Goal: Information Seeking & Learning: Learn about a topic

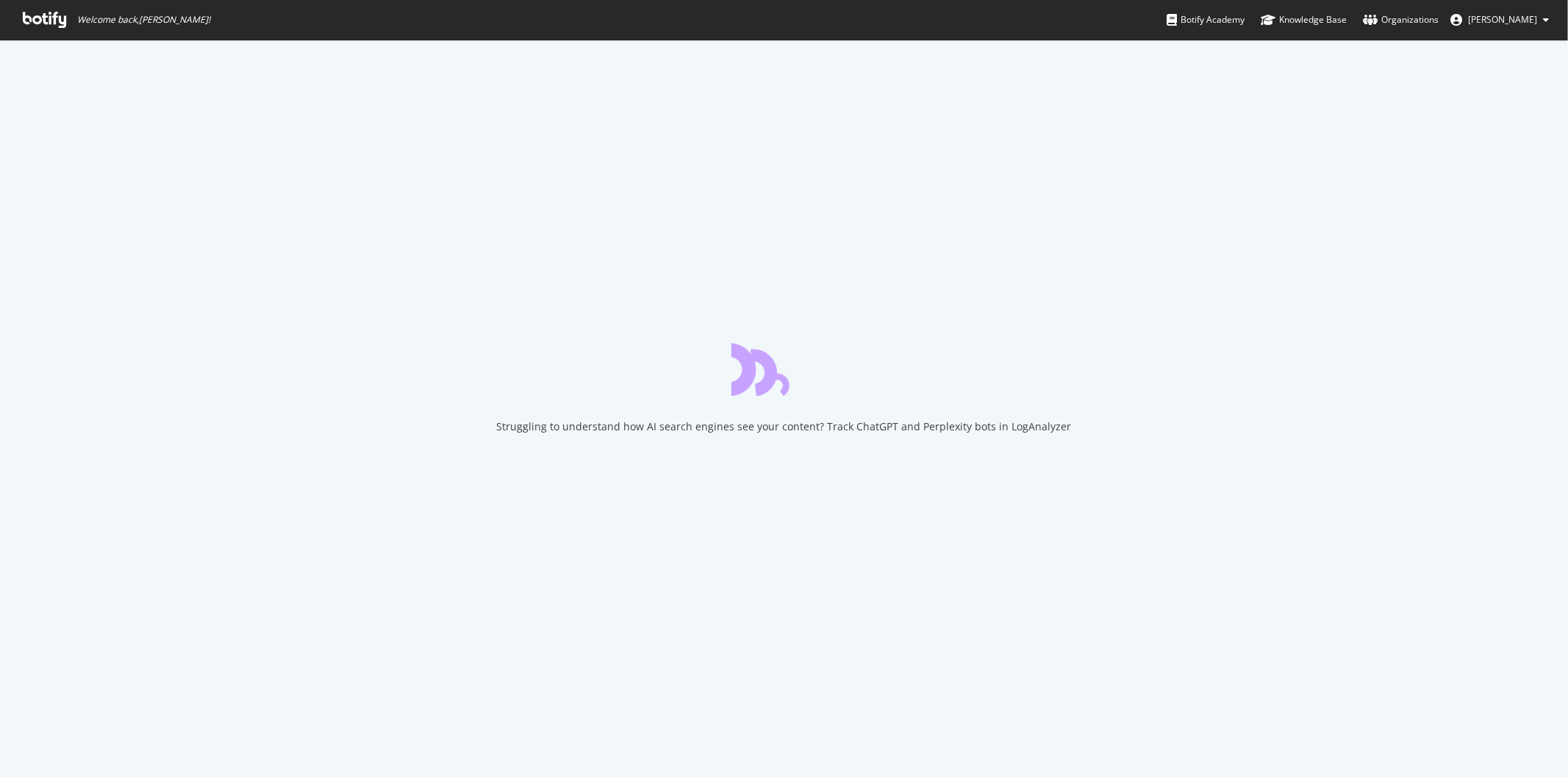
click at [47, 13] on icon at bounding box center [44, 20] width 43 height 16
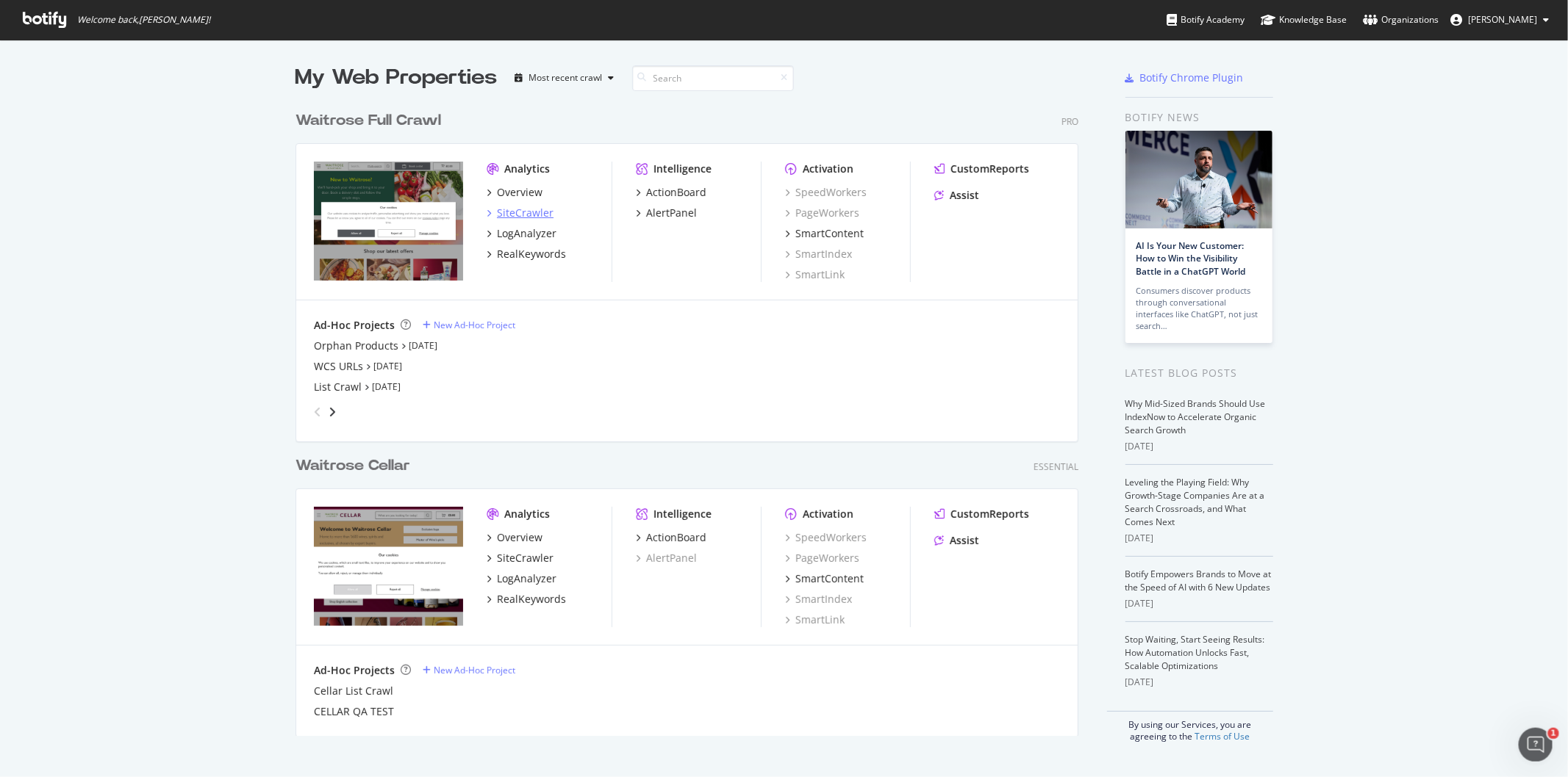
click at [523, 208] on div "SiteCrawler" at bounding box center [525, 213] width 57 height 15
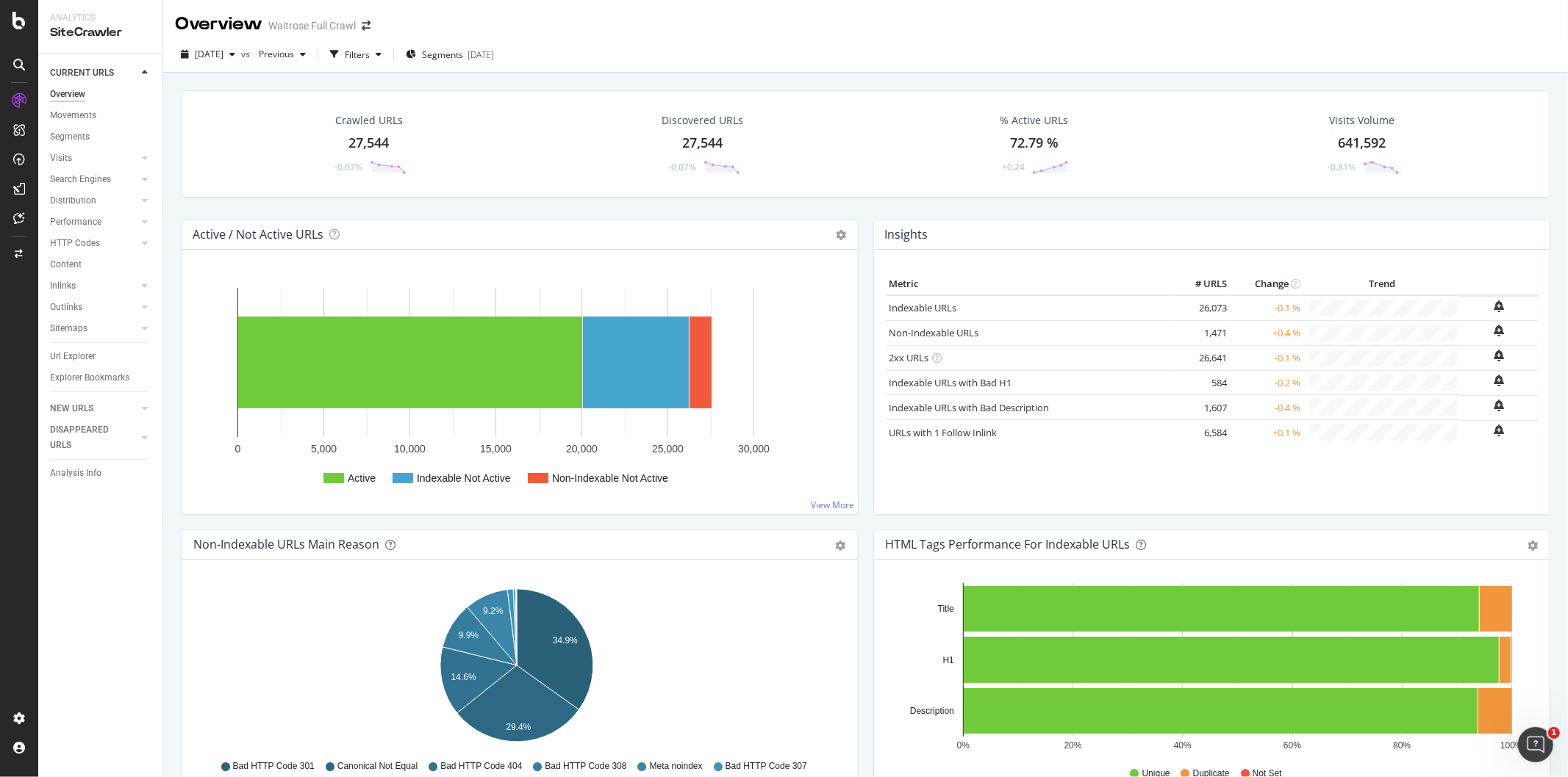
click at [19, 134] on icon at bounding box center [19, 130] width 12 height 12
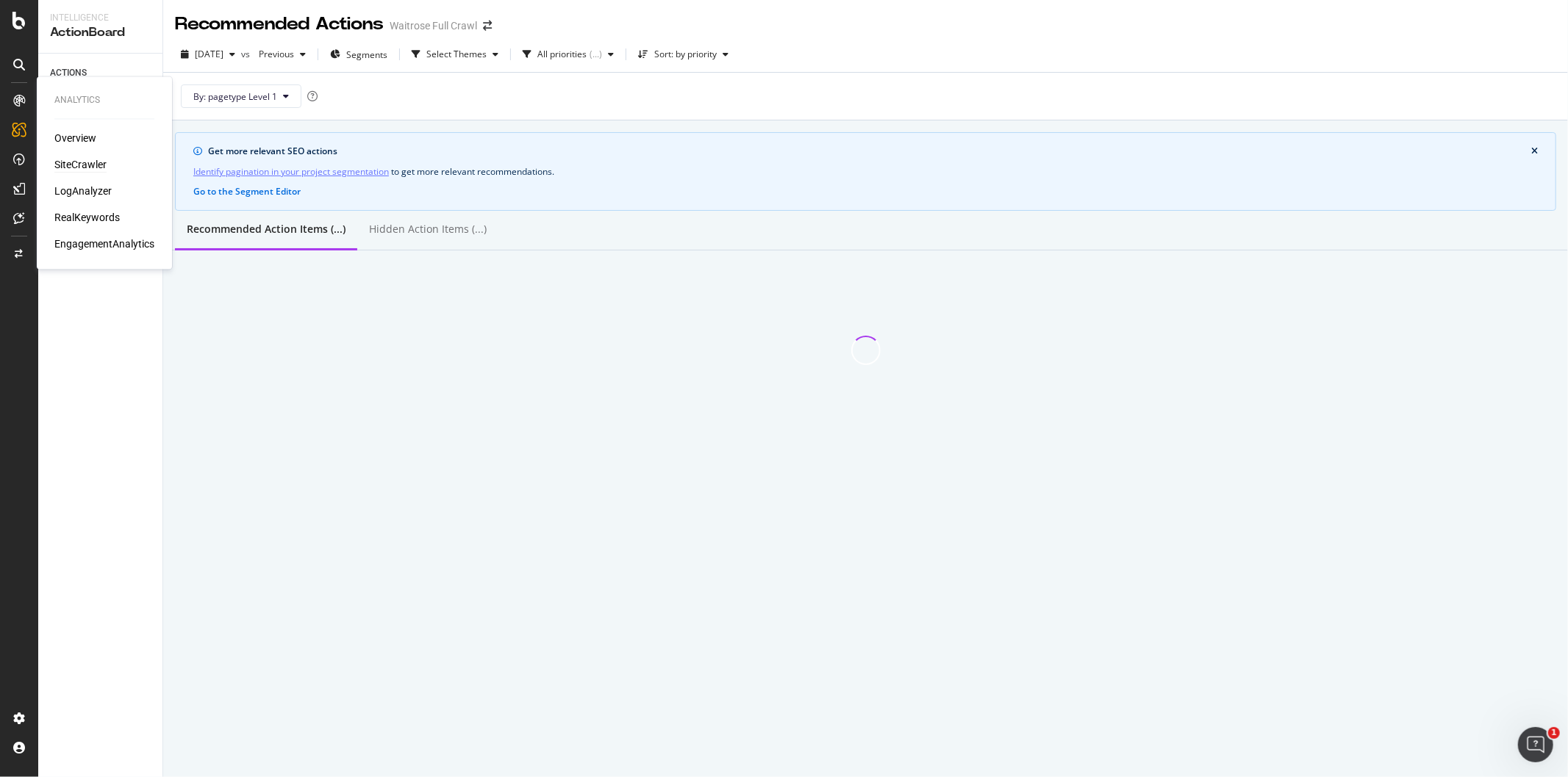
click at [94, 162] on div "SiteCrawler" at bounding box center [80, 165] width 52 height 15
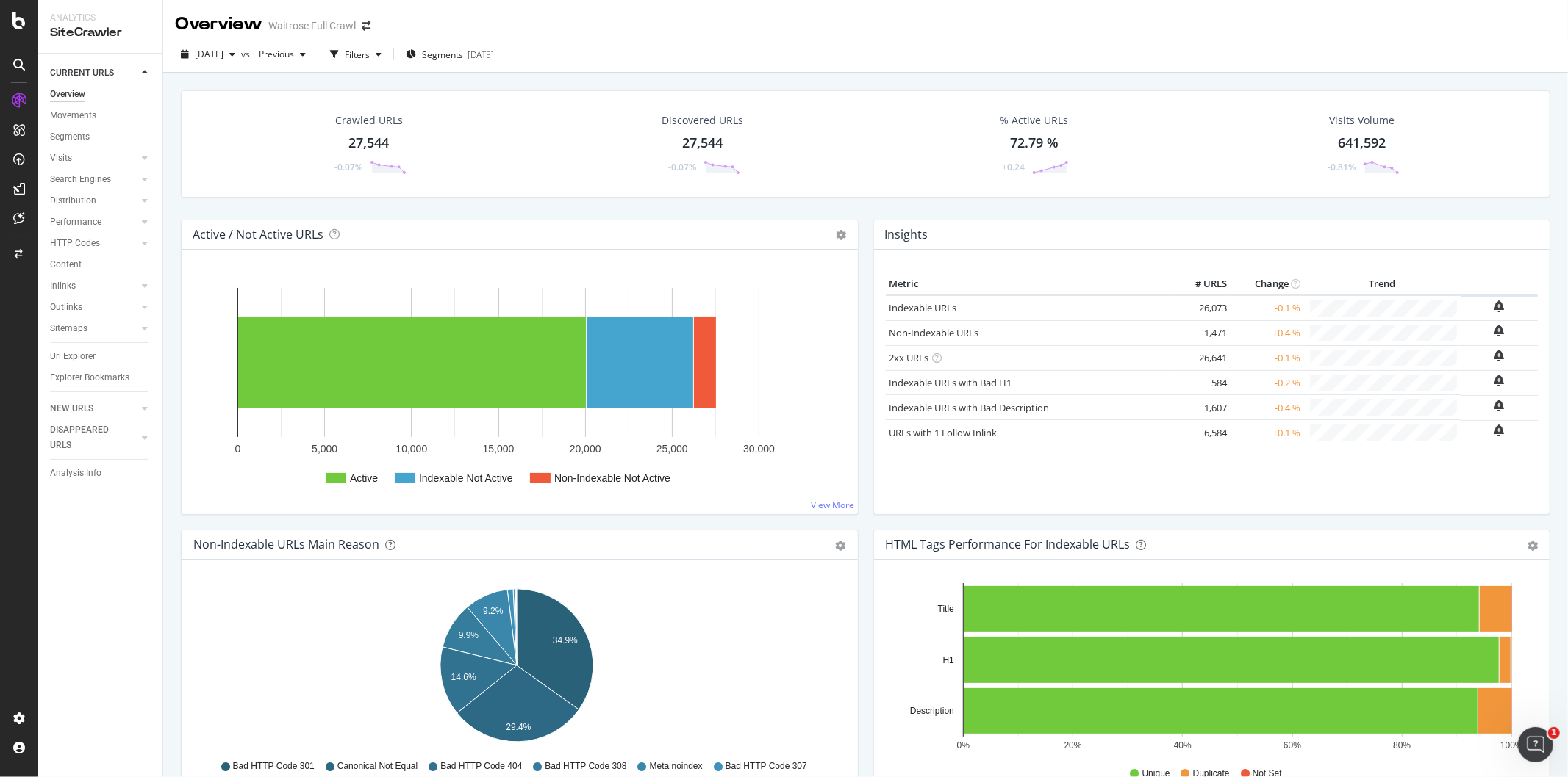
scroll to position [489, 0]
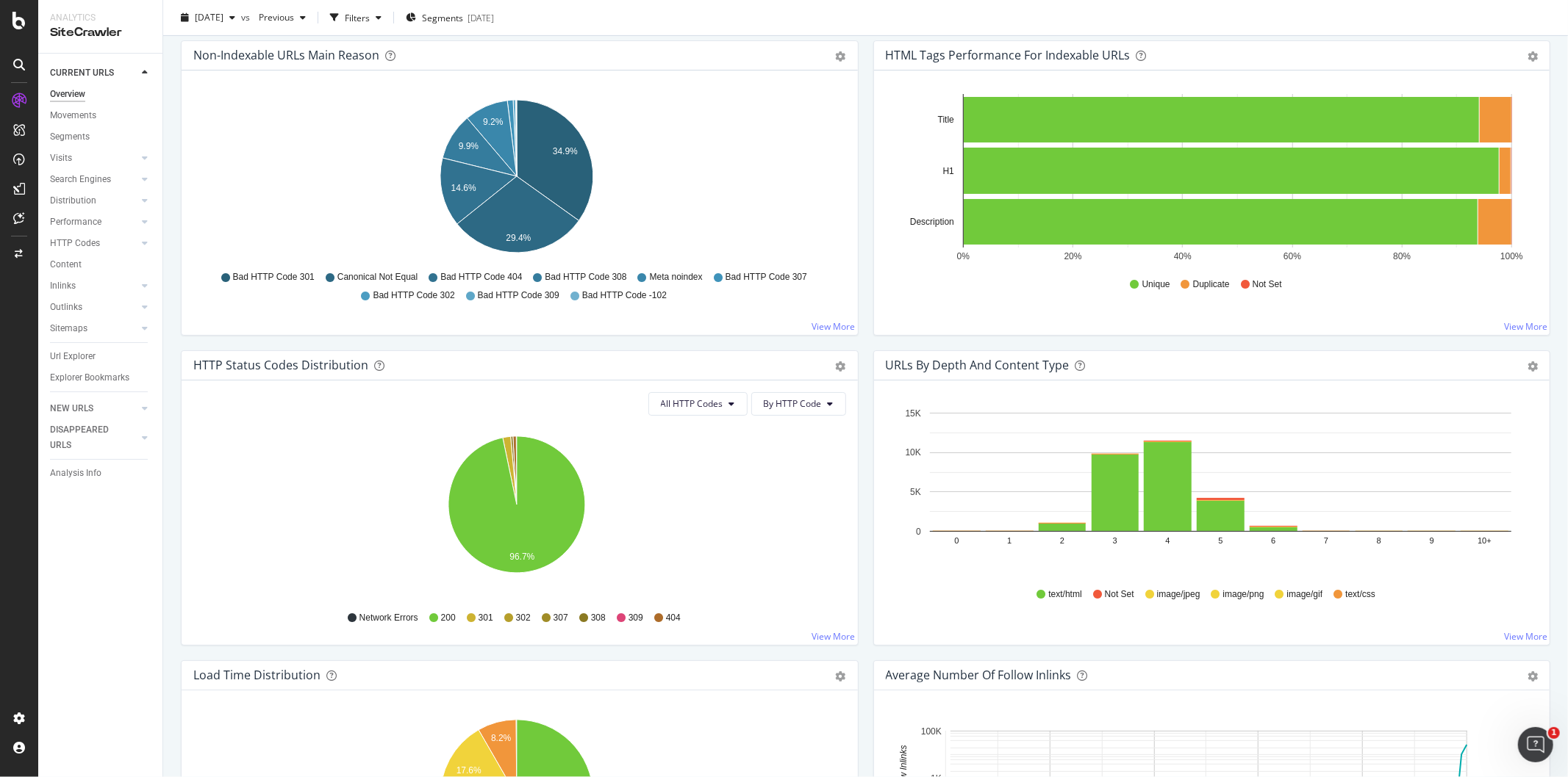
click at [617, 616] on icon at bounding box center [620, 617] width 8 height 8
click at [515, 440] on icon "A chart." at bounding box center [515, 470] width 4 height 68
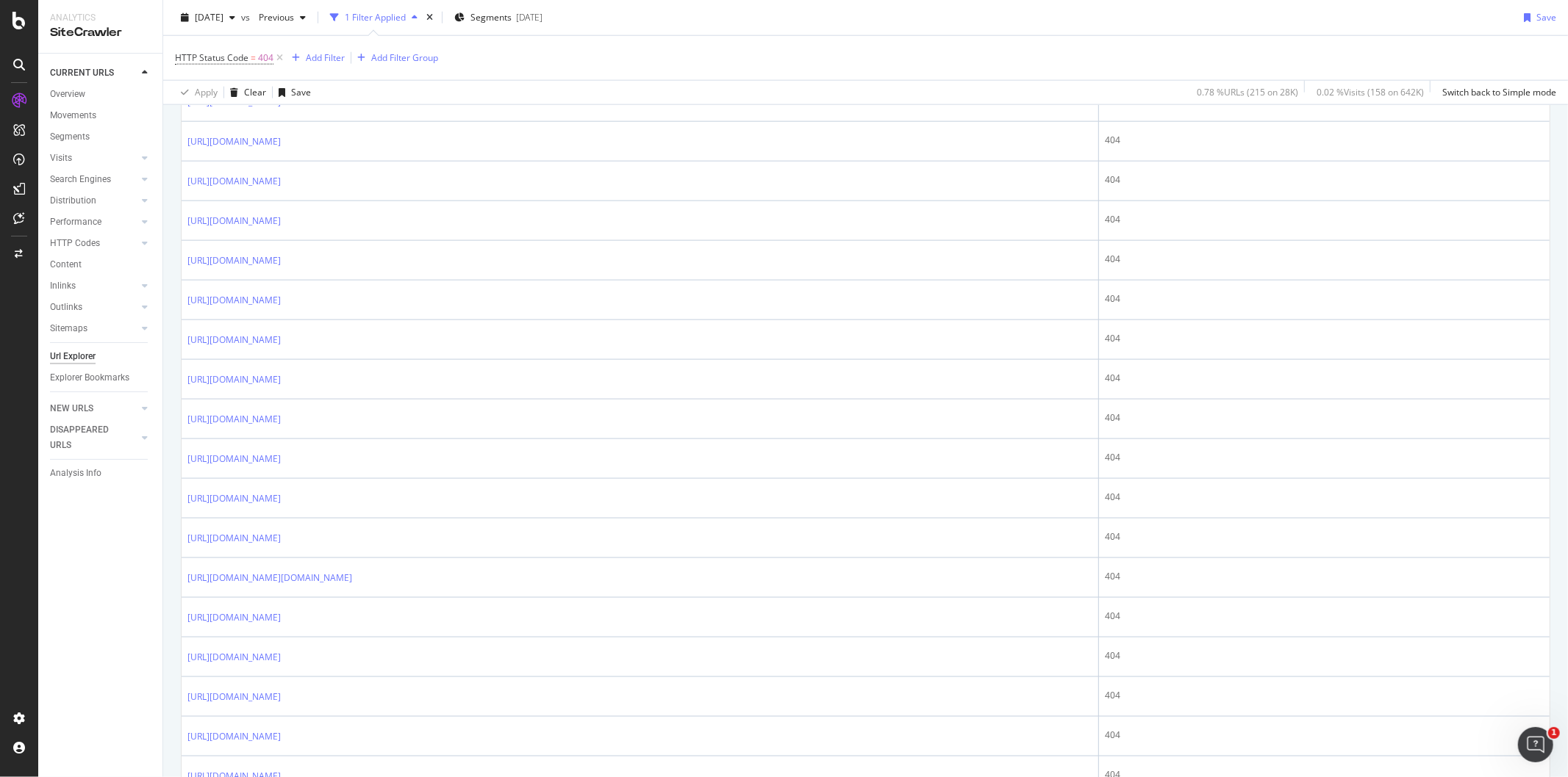
scroll to position [898, 0]
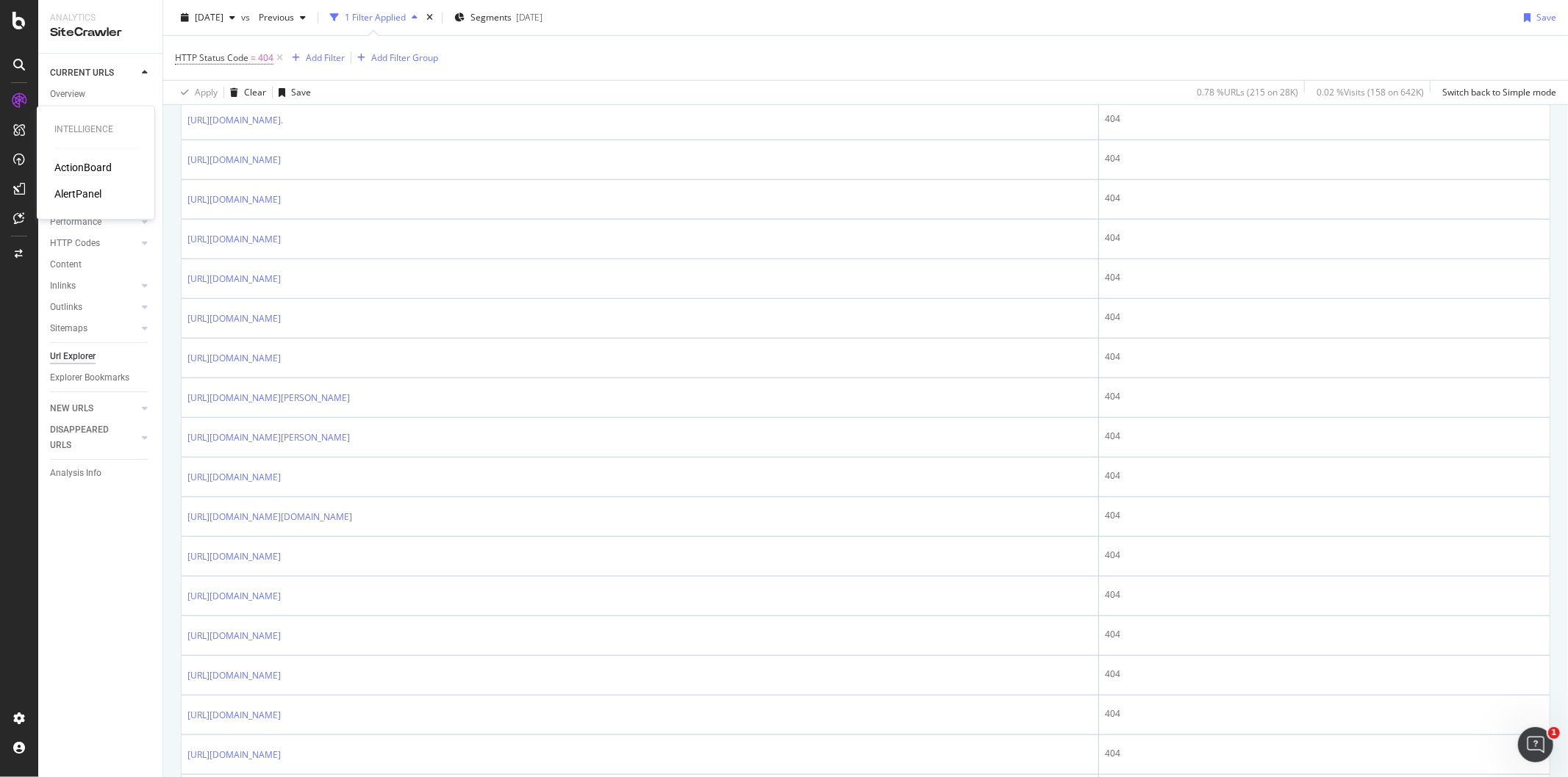
click at [66, 164] on div "ActionBoard" at bounding box center [82, 168] width 57 height 15
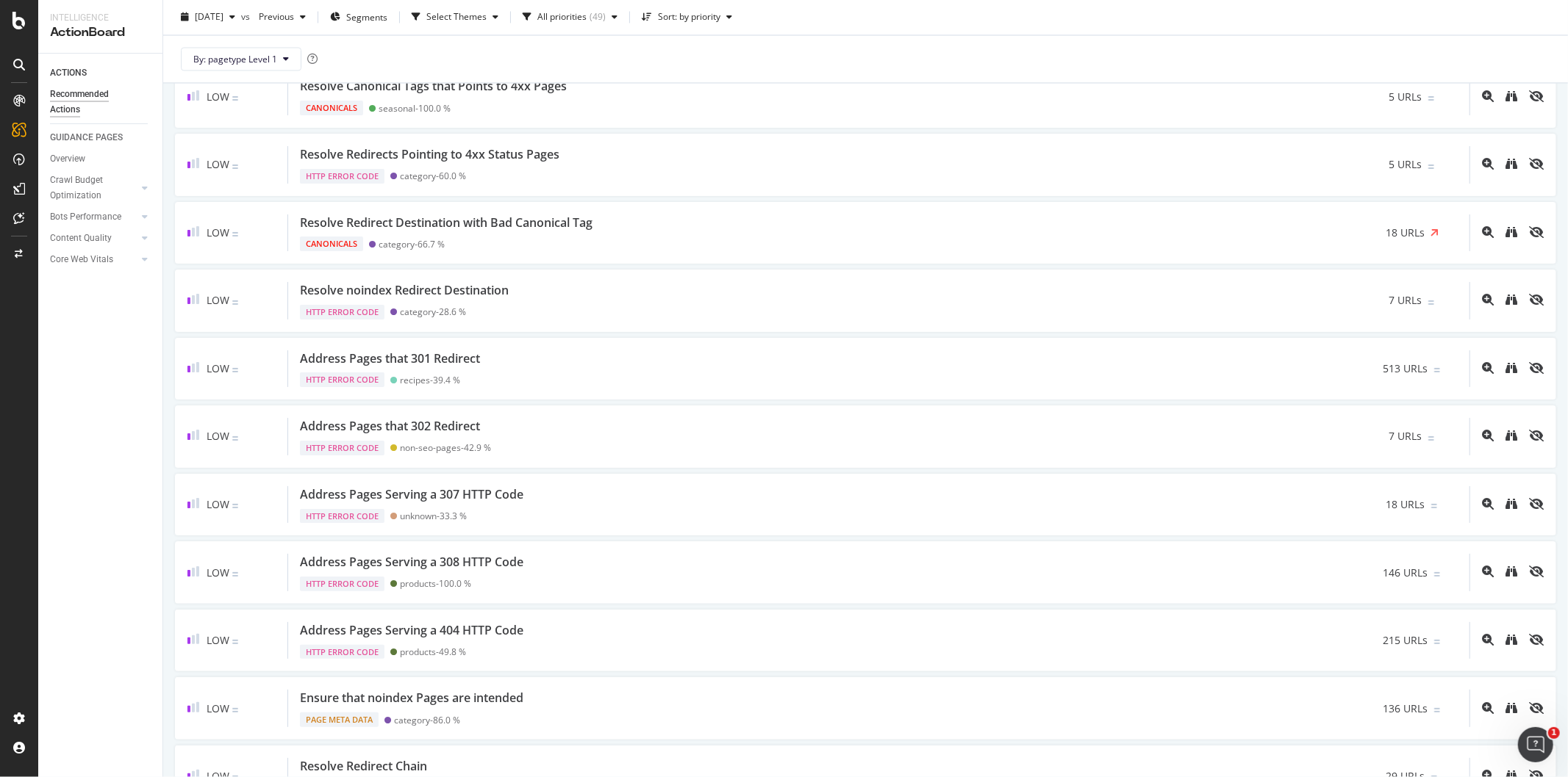
scroll to position [2775, 0]
